Goal: Information Seeking & Learning: Find specific page/section

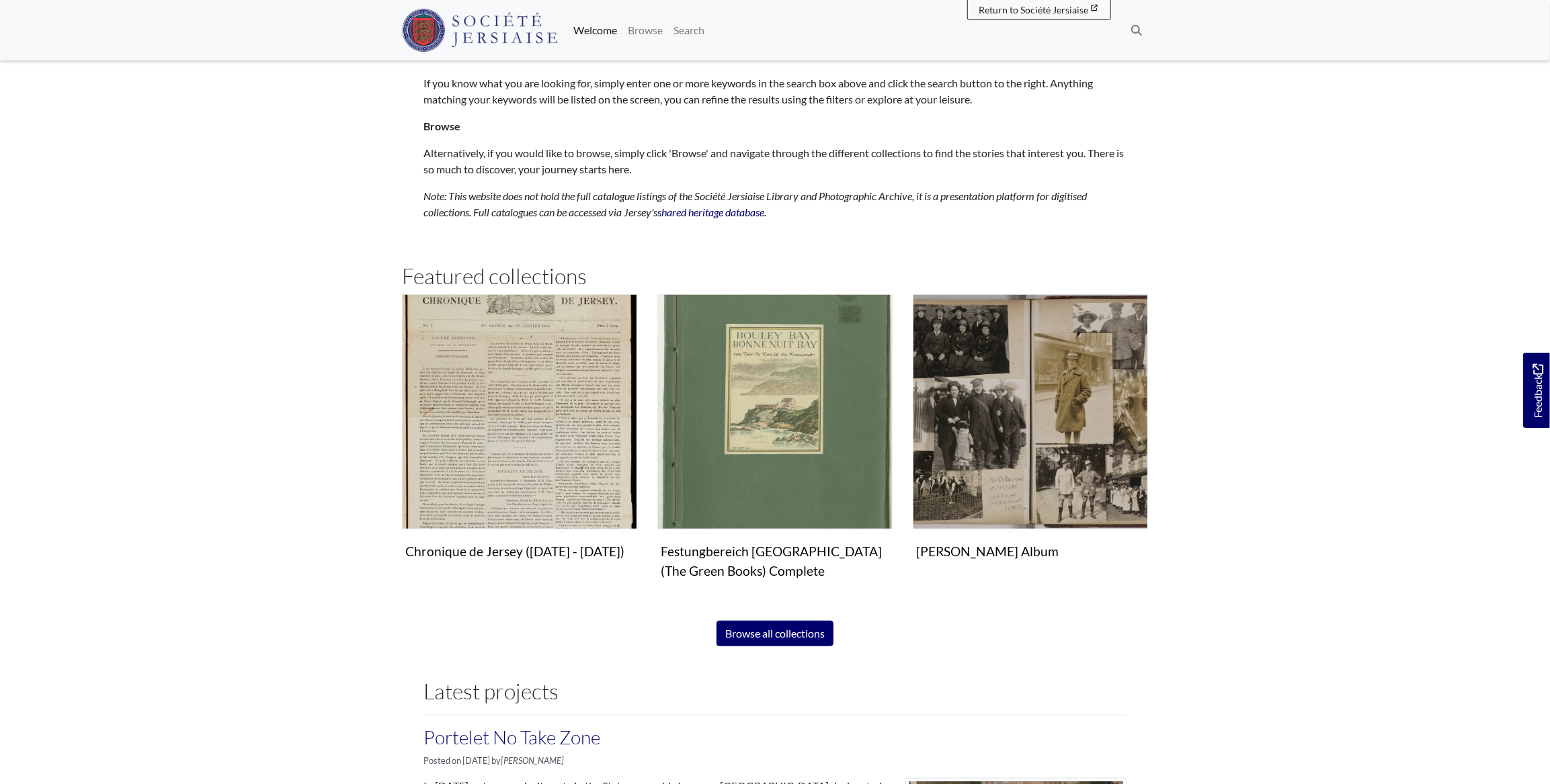
scroll to position [671, 0]
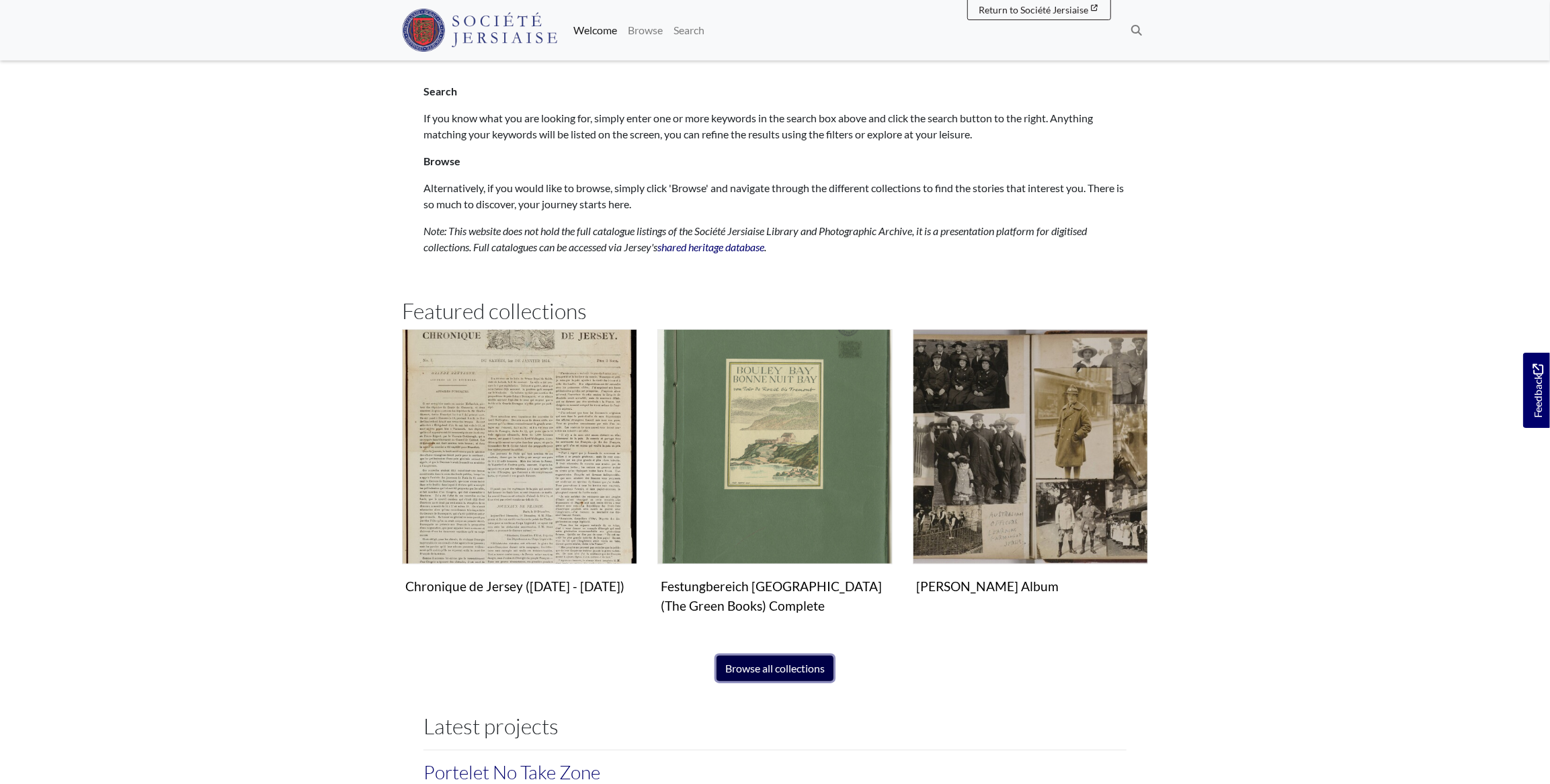
click at [782, 660] on link "Browse all collections" at bounding box center [775, 668] width 117 height 25
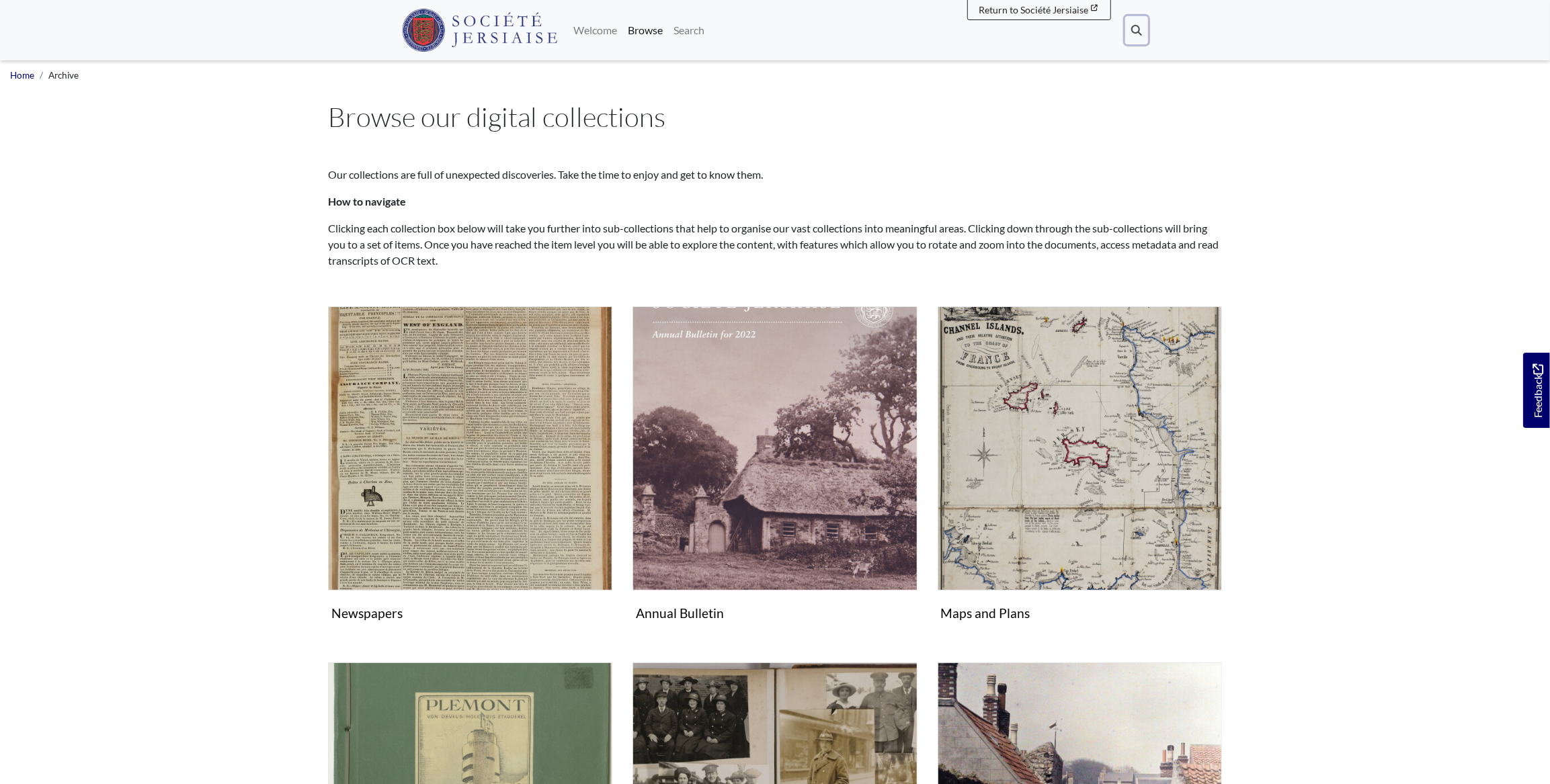
click at [1136, 26] on icon at bounding box center [1136, 30] width 11 height 11
click at [886, 121] on h1 "Browse our digital collections" at bounding box center [775, 117] width 894 height 32
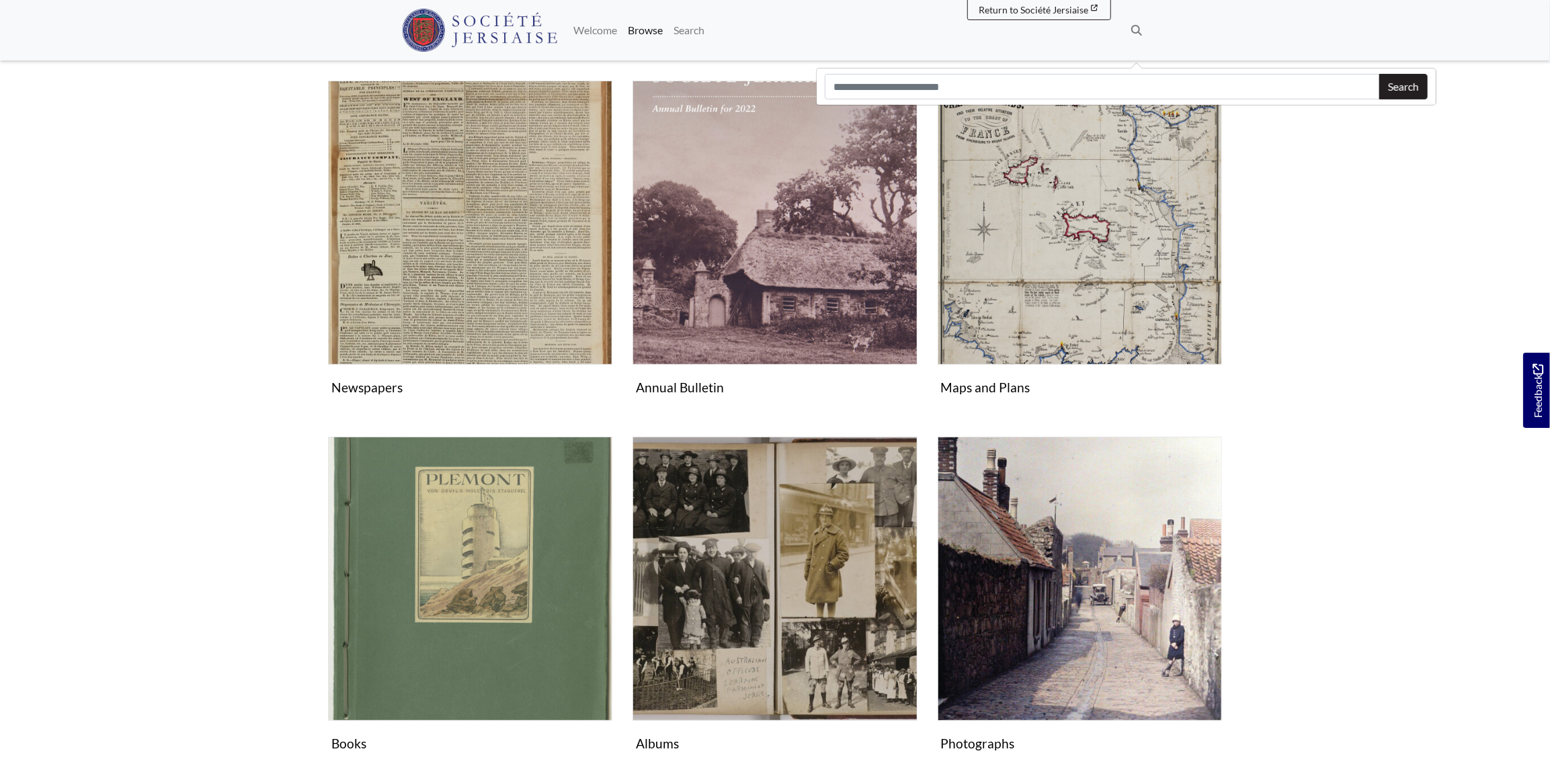
scroll to position [244, 0]
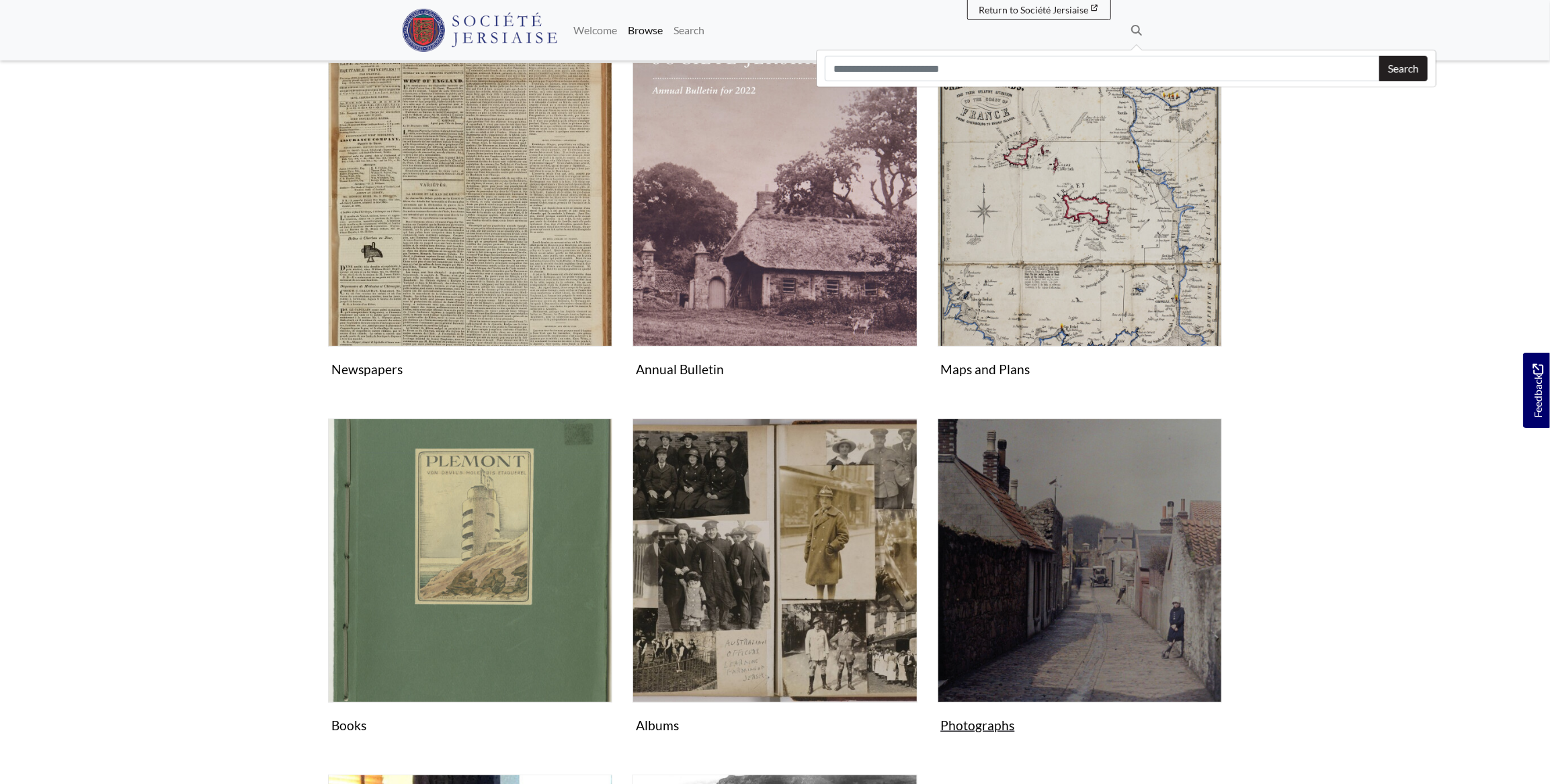
click at [1007, 456] on img "Subcollection" at bounding box center [1080, 561] width 285 height 285
click at [1149, 537] on img "Subcollection" at bounding box center [1080, 561] width 285 height 285
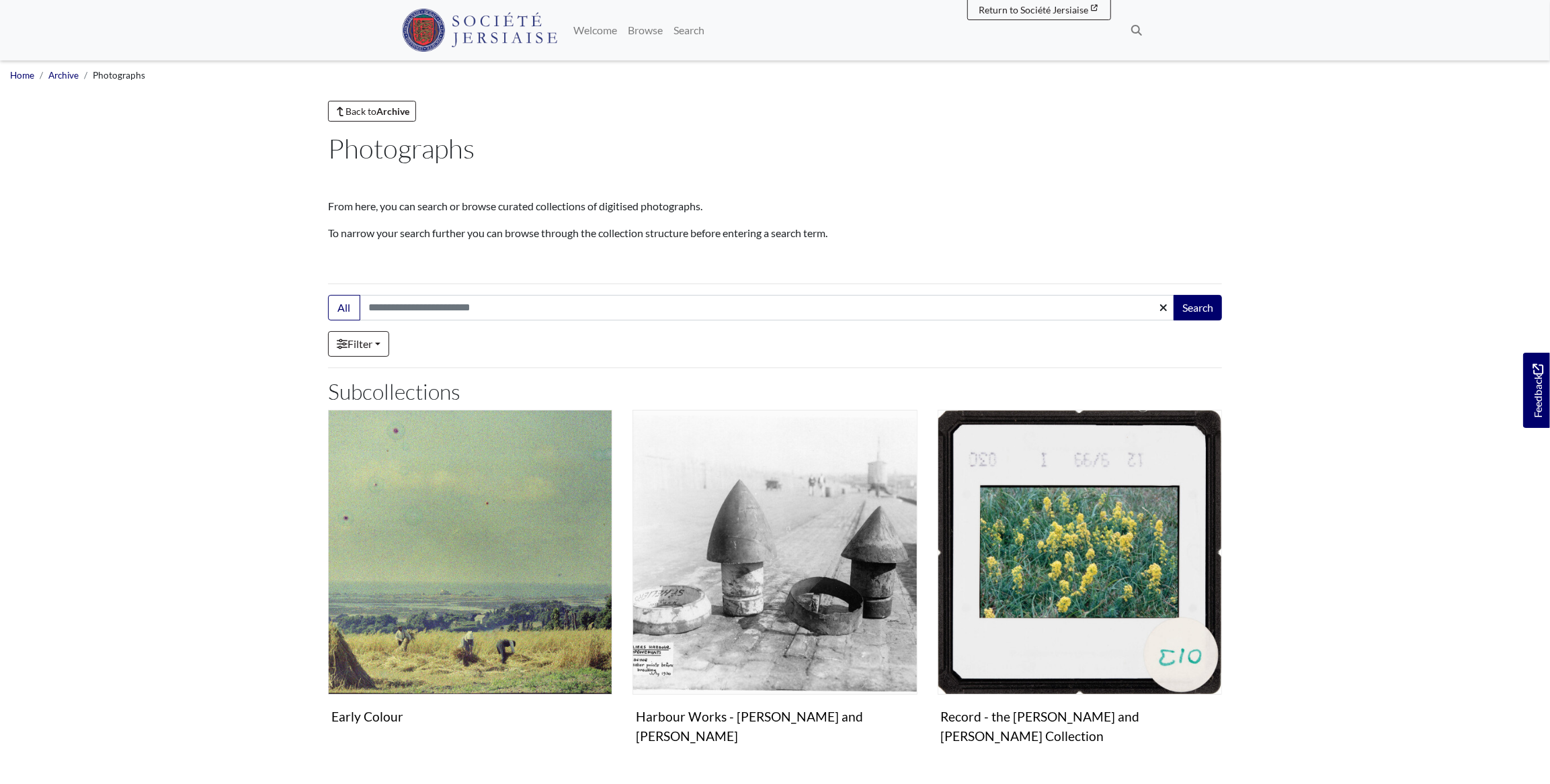
click at [383, 125] on main "Back to Archive Photographs From here, you can search or browse curated collect…" at bounding box center [775, 460] width 914 height 717
click at [385, 119] on link "Back to Archive" at bounding box center [372, 111] width 88 height 20
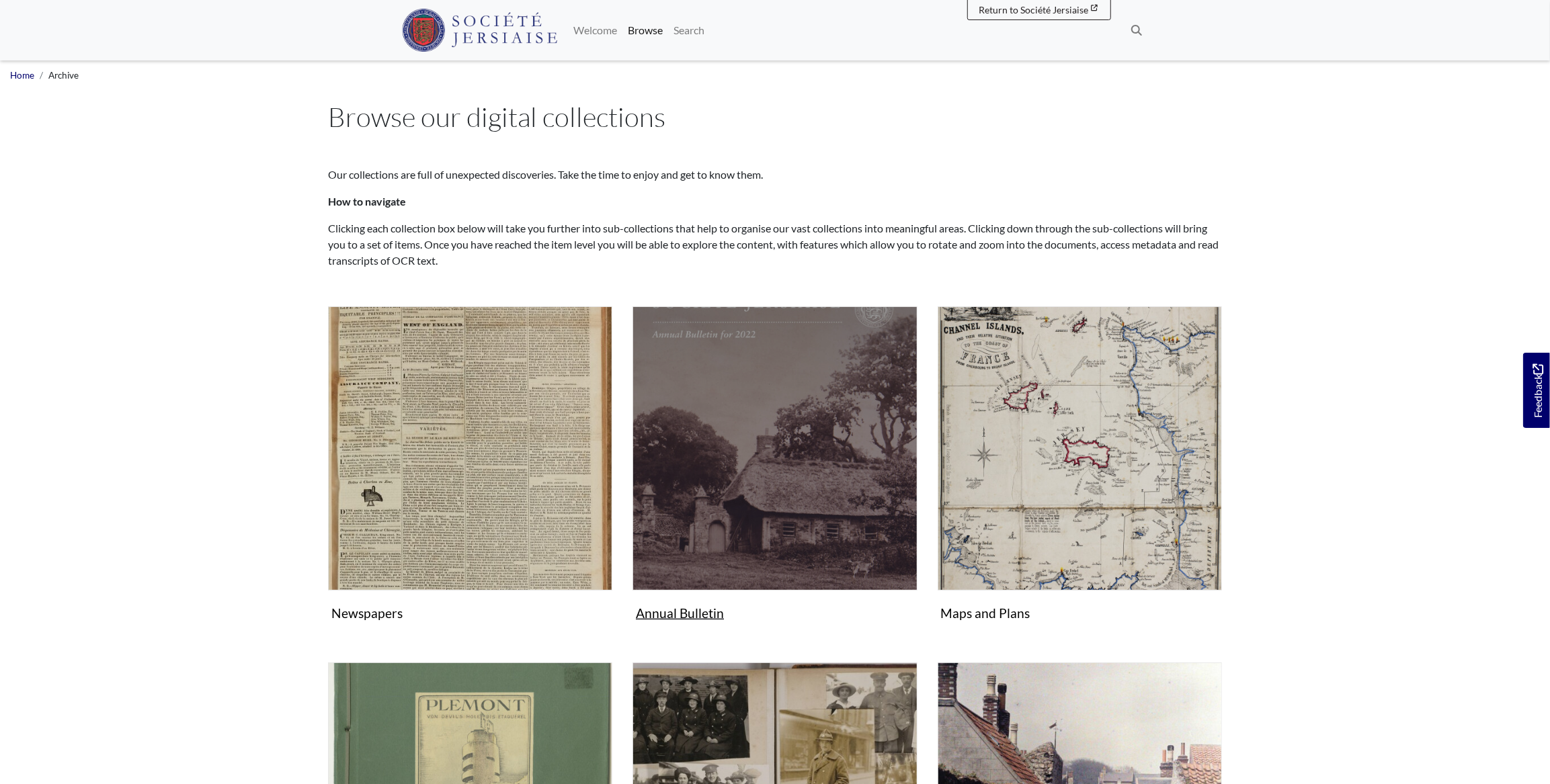
scroll to position [366, 0]
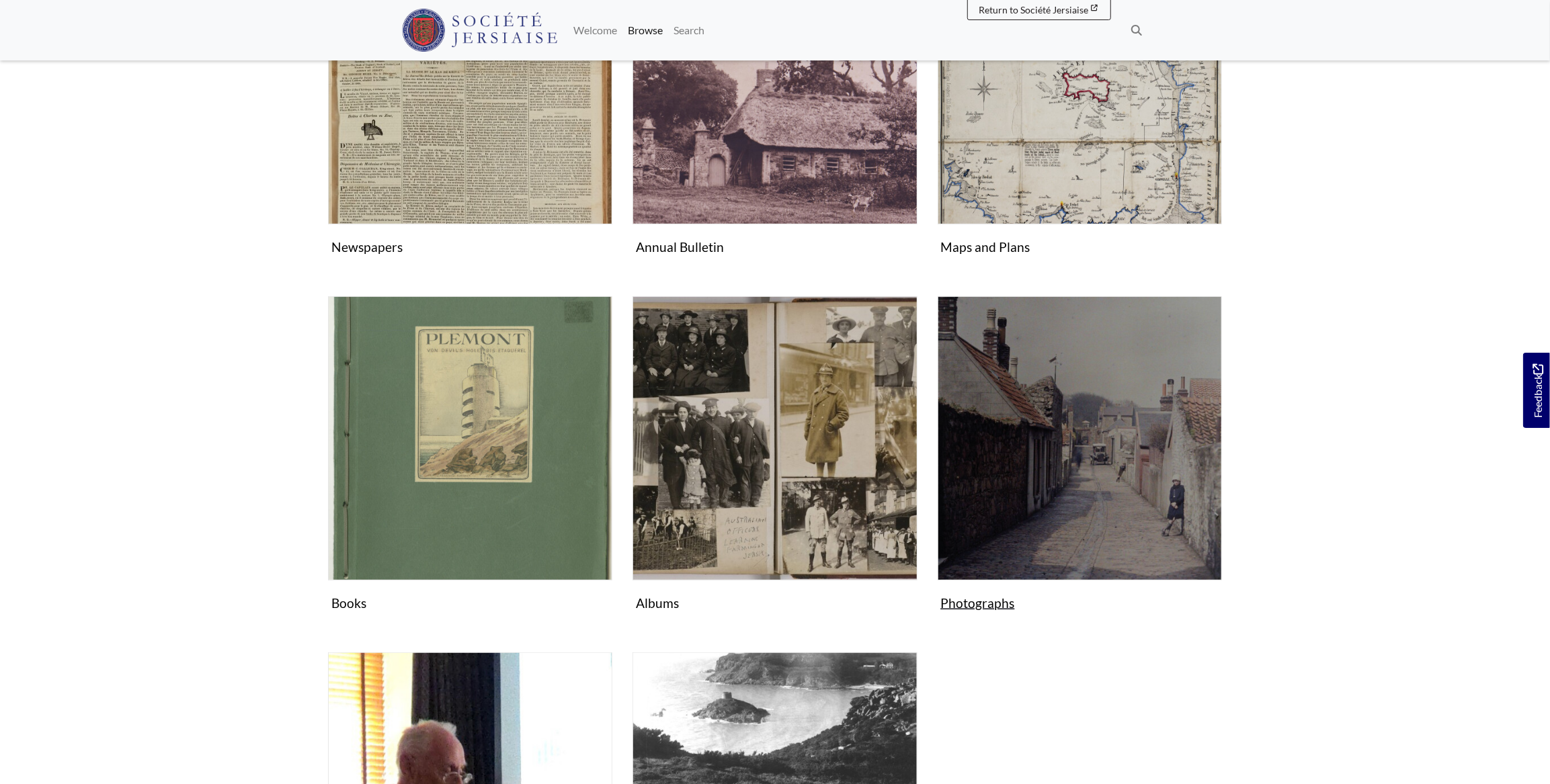
click at [1088, 357] on img "Subcollection" at bounding box center [1080, 438] width 285 height 285
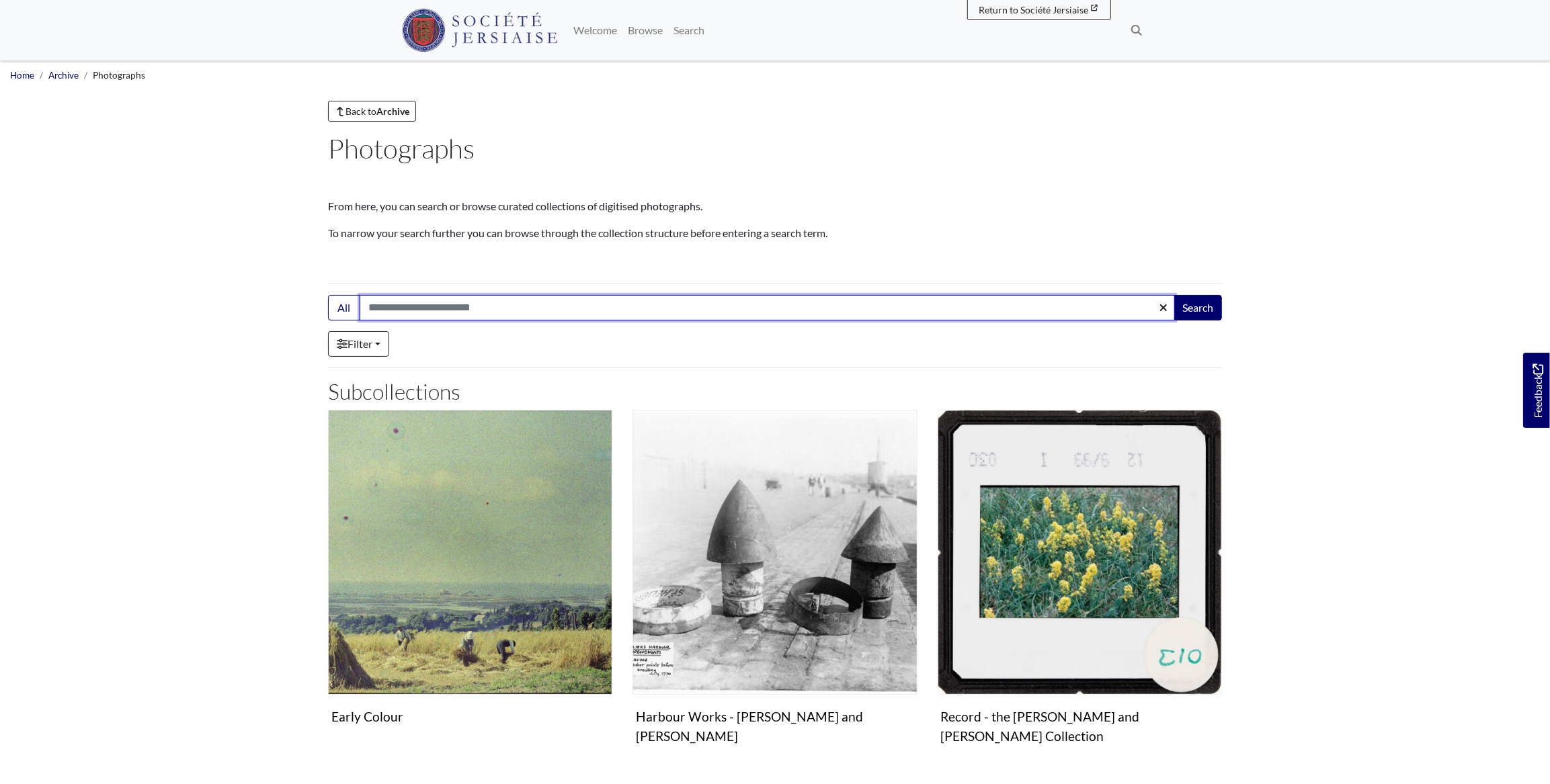
click at [690, 295] on input "Search:" at bounding box center [767, 308] width 815 height 25
type input "**********"
click at [1174, 295] on button "Search" at bounding box center [1198, 308] width 49 height 25
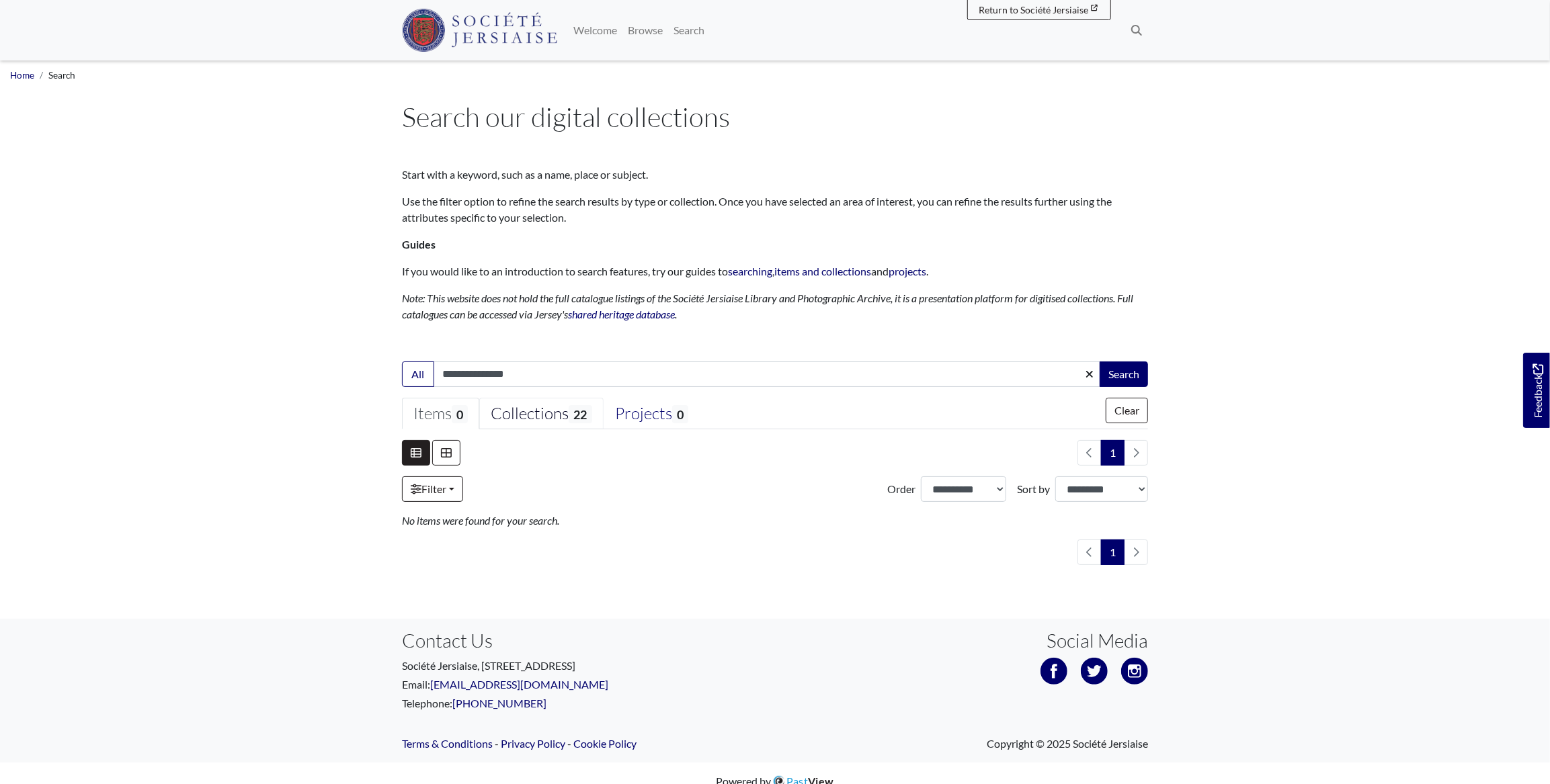
click at [514, 417] on div "Collections 22" at bounding box center [541, 414] width 101 height 20
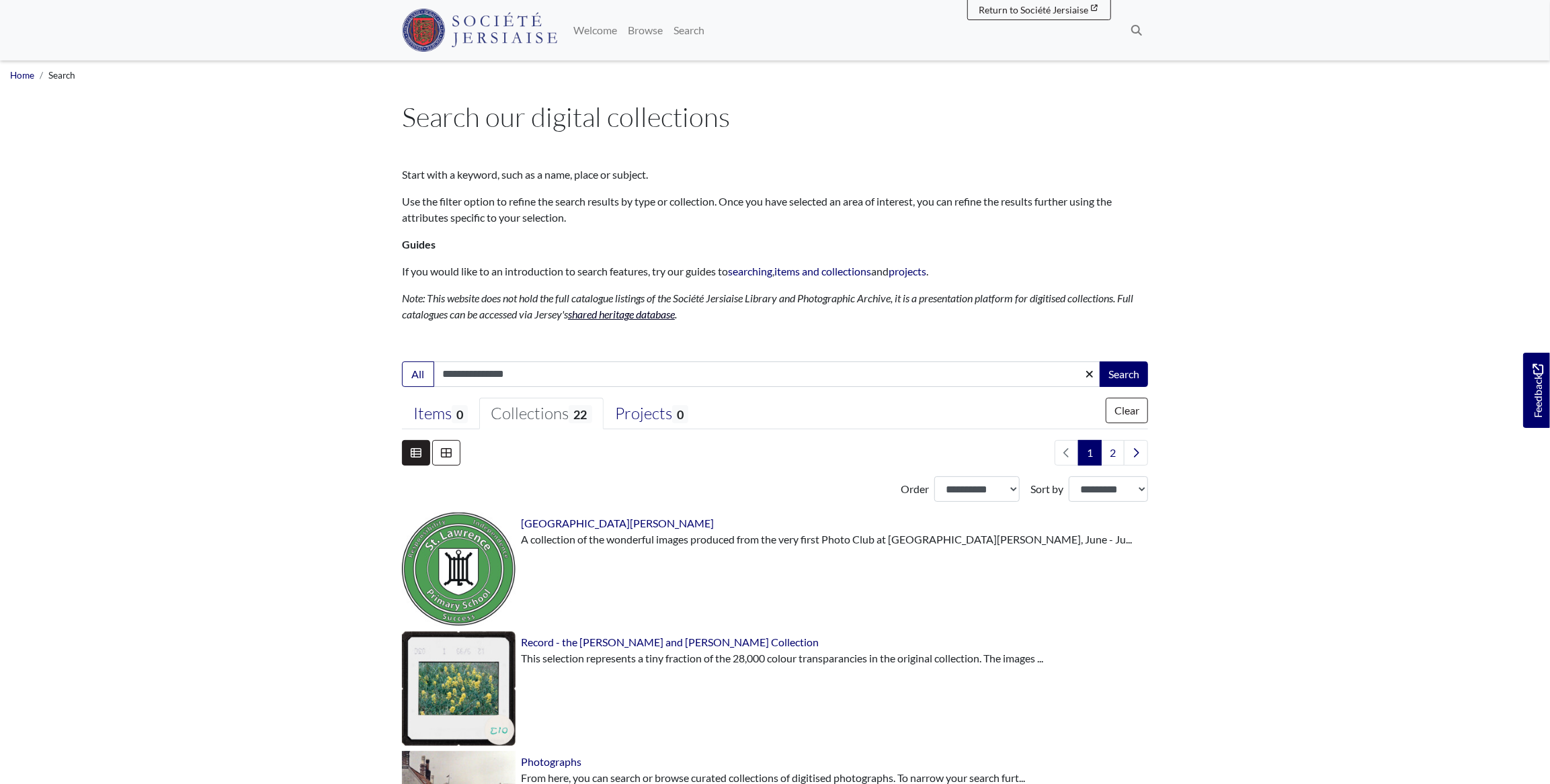
click at [614, 318] on link "shared heritage database" at bounding box center [622, 314] width 107 height 13
